Goal: Find specific page/section: Find specific page/section

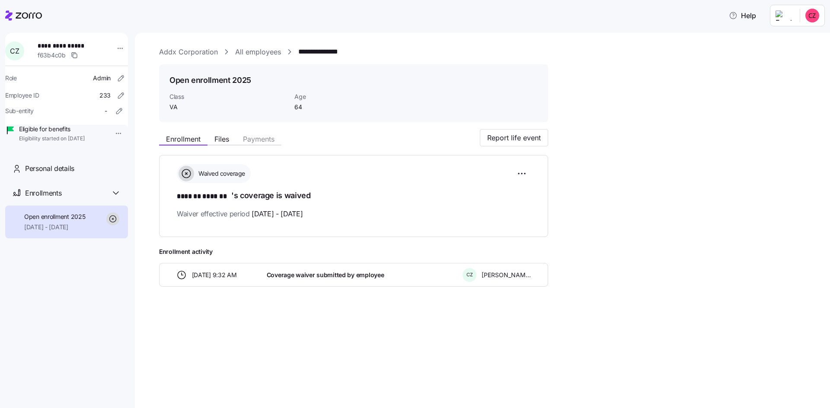
click at [187, 54] on link "Addx Corporation" at bounding box center [188, 52] width 59 height 11
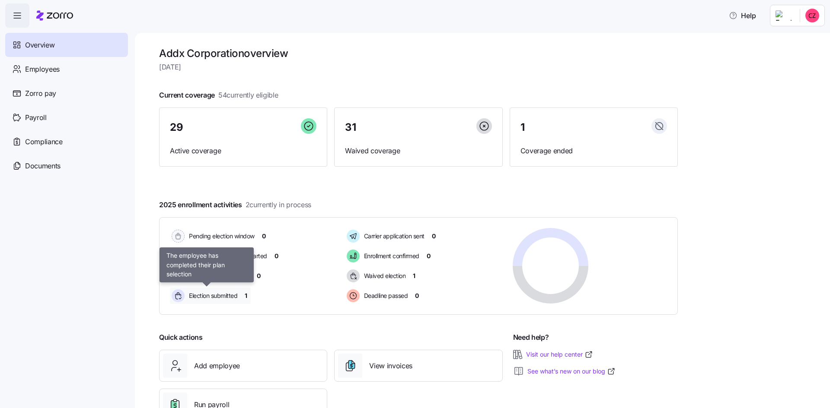
click at [215, 297] on span "Election submitted" at bounding box center [211, 296] width 51 height 9
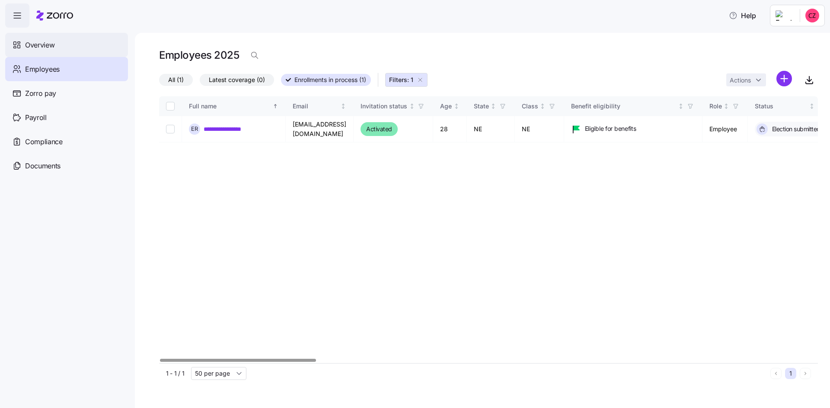
click at [54, 42] on span "Overview" at bounding box center [39, 45] width 29 height 11
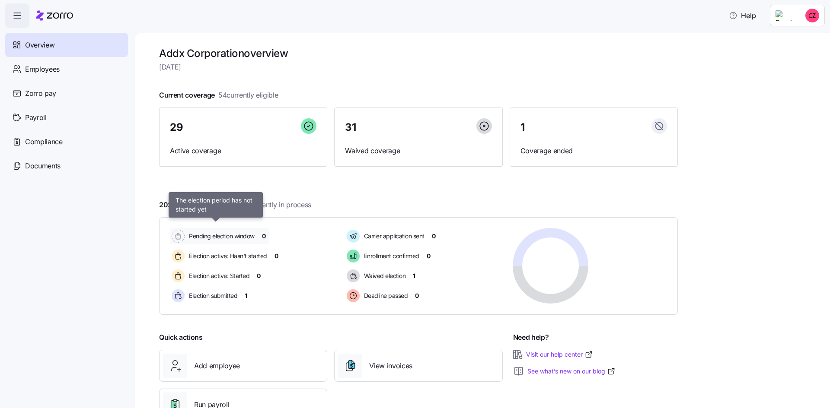
scroll to position [33, 0]
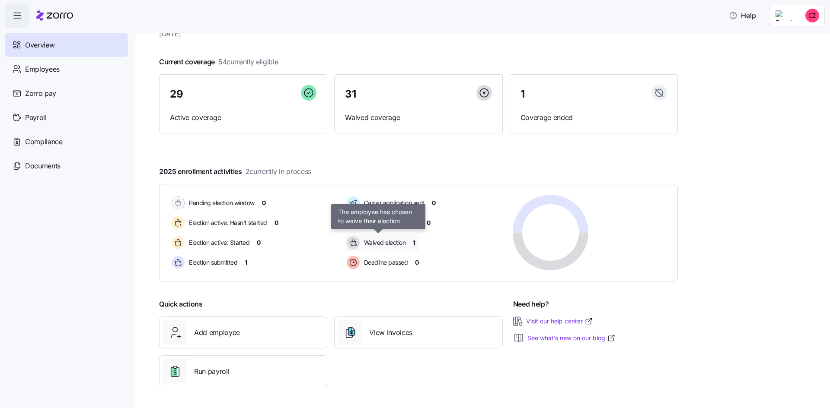
click at [383, 239] on span "Waived election" at bounding box center [383, 243] width 45 height 9
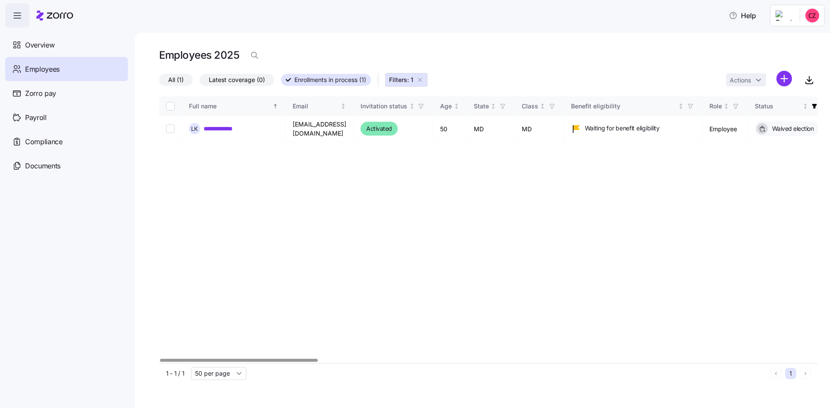
click at [273, 359] on div at bounding box center [238, 360] width 157 height 3
click at [204, 56] on h1 "Employees 2025" at bounding box center [199, 54] width 80 height 13
click at [171, 77] on span "All (1)" at bounding box center [176, 79] width 16 height 11
click at [159, 82] on input "All (1)" at bounding box center [159, 82] width 0 height 0
click at [58, 67] on span "Employees" at bounding box center [42, 69] width 35 height 11
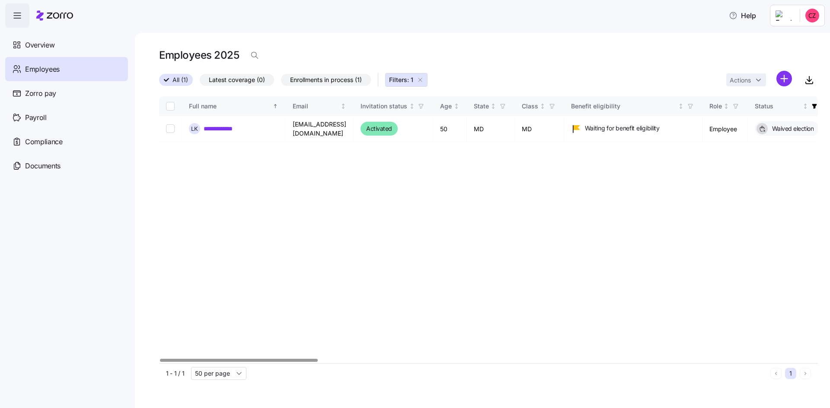
click at [54, 75] on div "Employees" at bounding box center [66, 69] width 123 height 24
click at [38, 47] on span "Overview" at bounding box center [39, 45] width 29 height 11
